Goal: Use online tool/utility: Utilize a website feature to perform a specific function

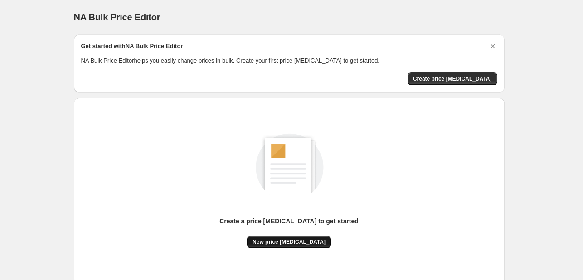
click at [303, 243] on span "New price [MEDICAL_DATA]" at bounding box center [288, 241] width 73 height 7
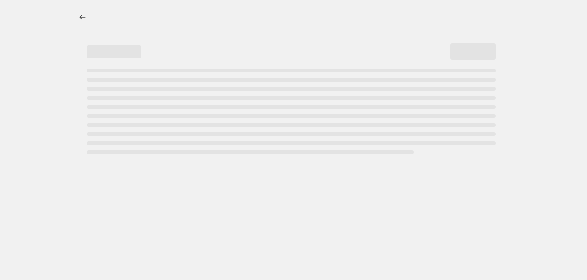
select select "percentage"
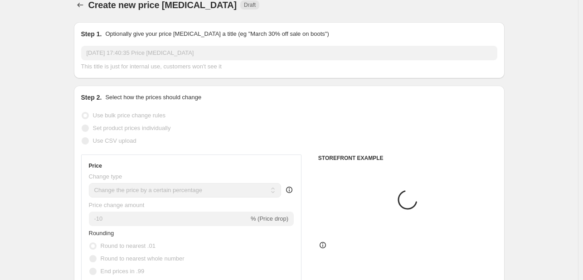
scroll to position [91, 0]
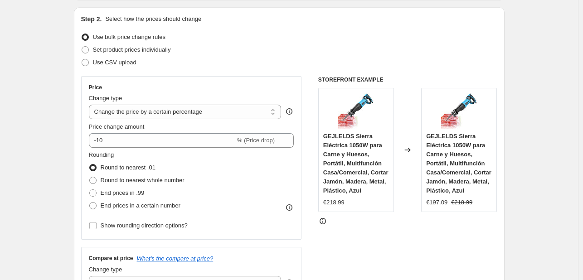
click at [142, 150] on div "Price Change type Change the price to a certain amount Change the price by a ce…" at bounding box center [191, 158] width 205 height 148
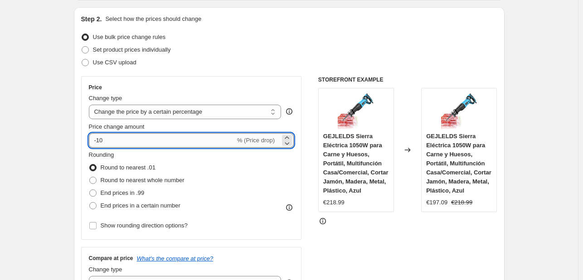
click at [144, 142] on input "-10" at bounding box center [162, 140] width 146 height 15
type input "-1"
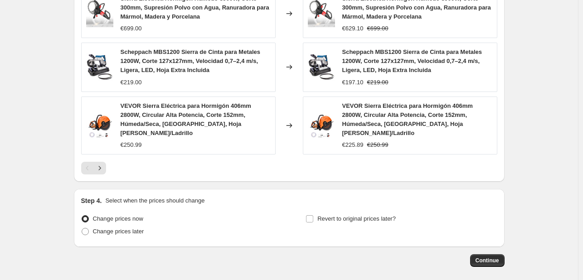
scroll to position [685, 0]
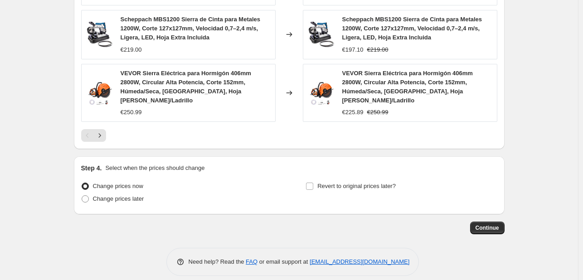
type input "-25"
click at [479, 222] on button "Continue" at bounding box center [487, 228] width 34 height 13
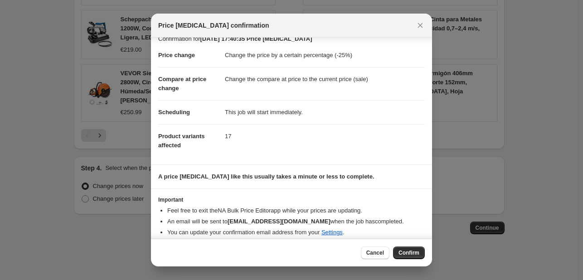
scroll to position [17, 0]
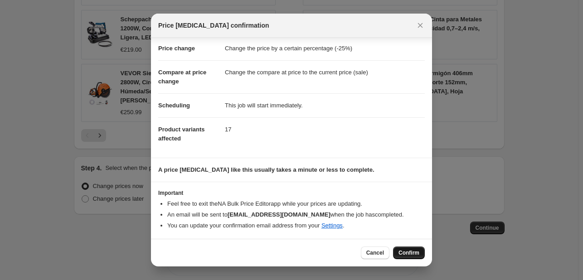
click at [412, 254] on span "Confirm" at bounding box center [408, 252] width 21 height 7
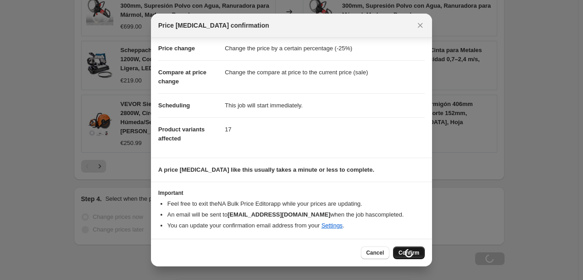
scroll to position [716, 0]
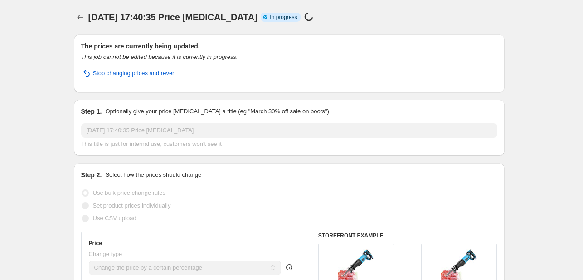
select select "percentage"
